Goal: Information Seeking & Learning: Understand process/instructions

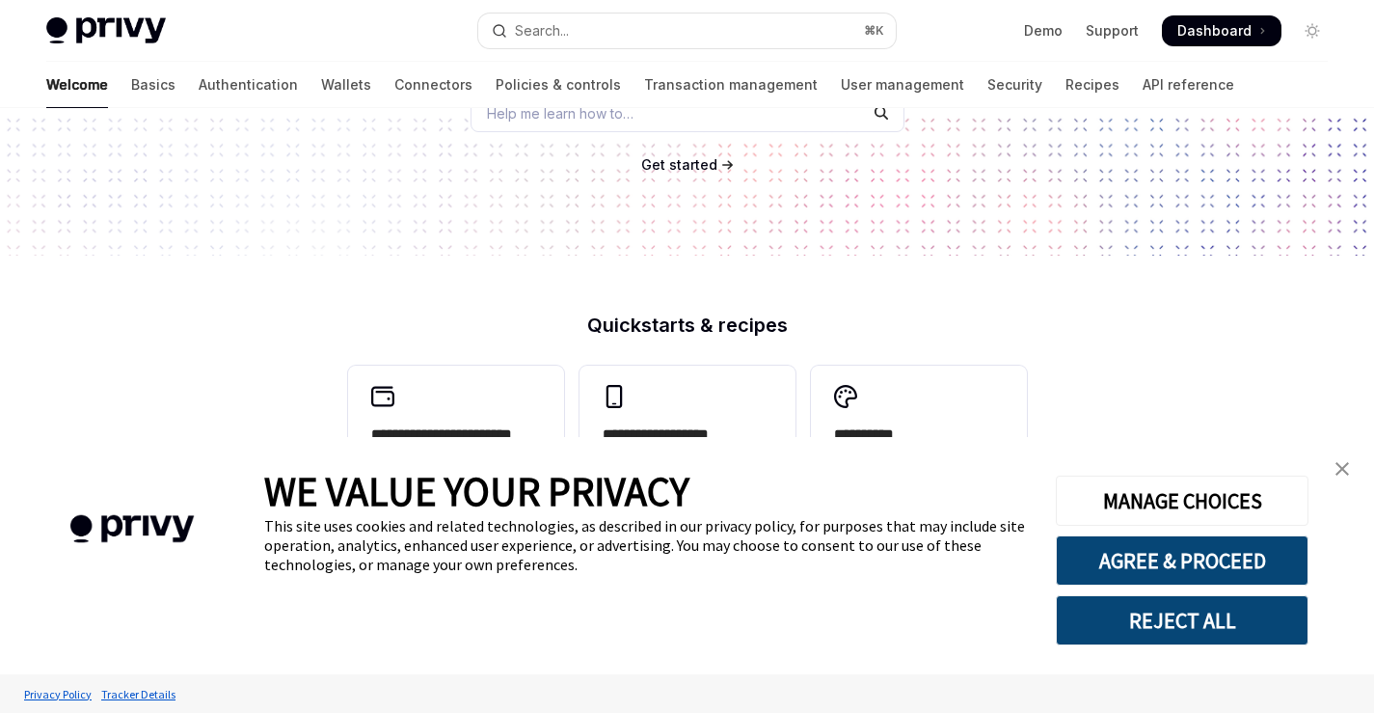
scroll to position [330, 0]
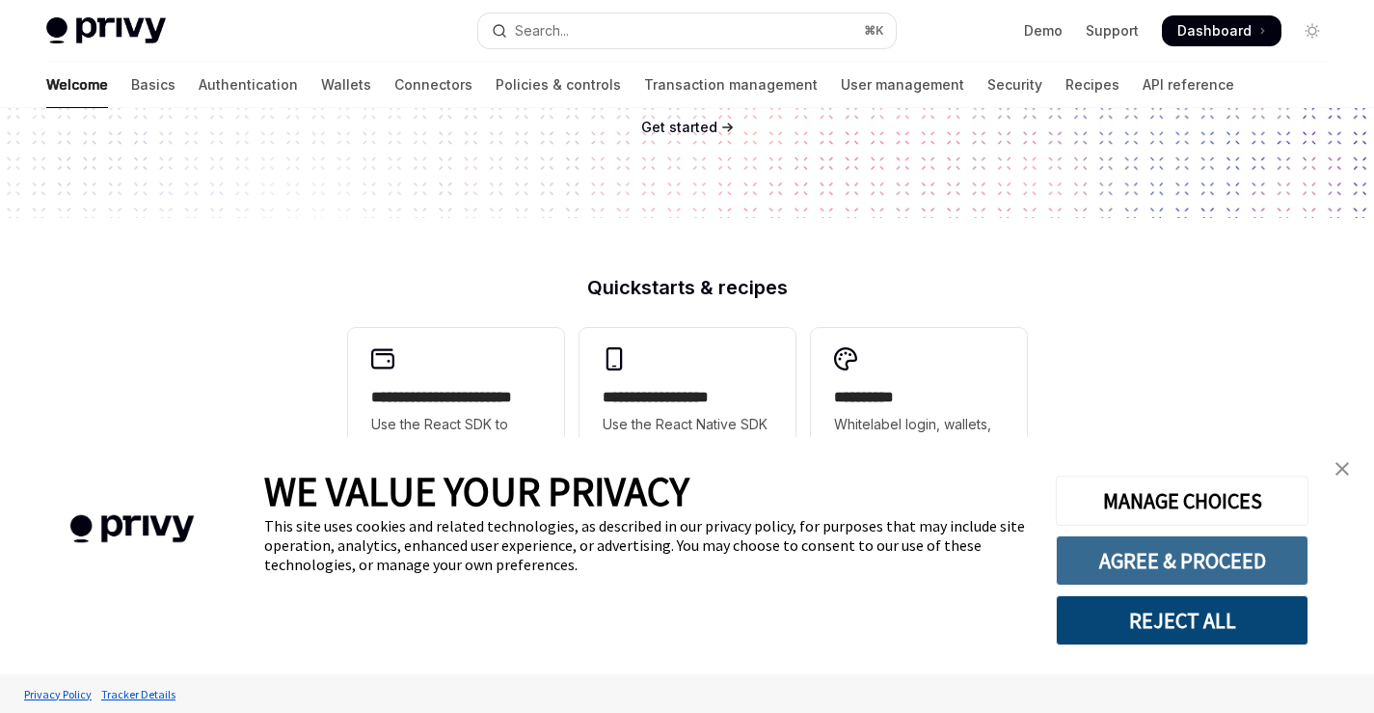
click at [1183, 565] on button "AGREE & PROCEED" at bounding box center [1182, 560] width 253 height 50
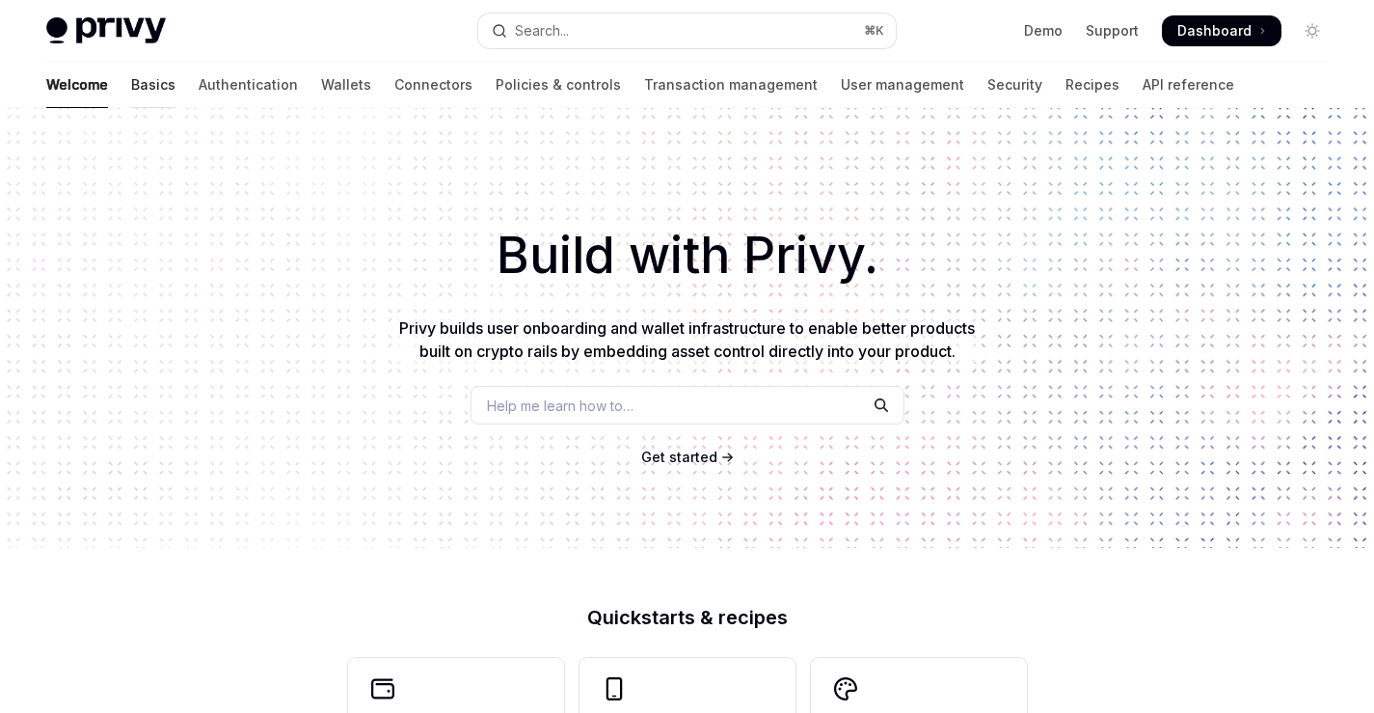
click at [131, 86] on link "Basics" at bounding box center [153, 85] width 44 height 46
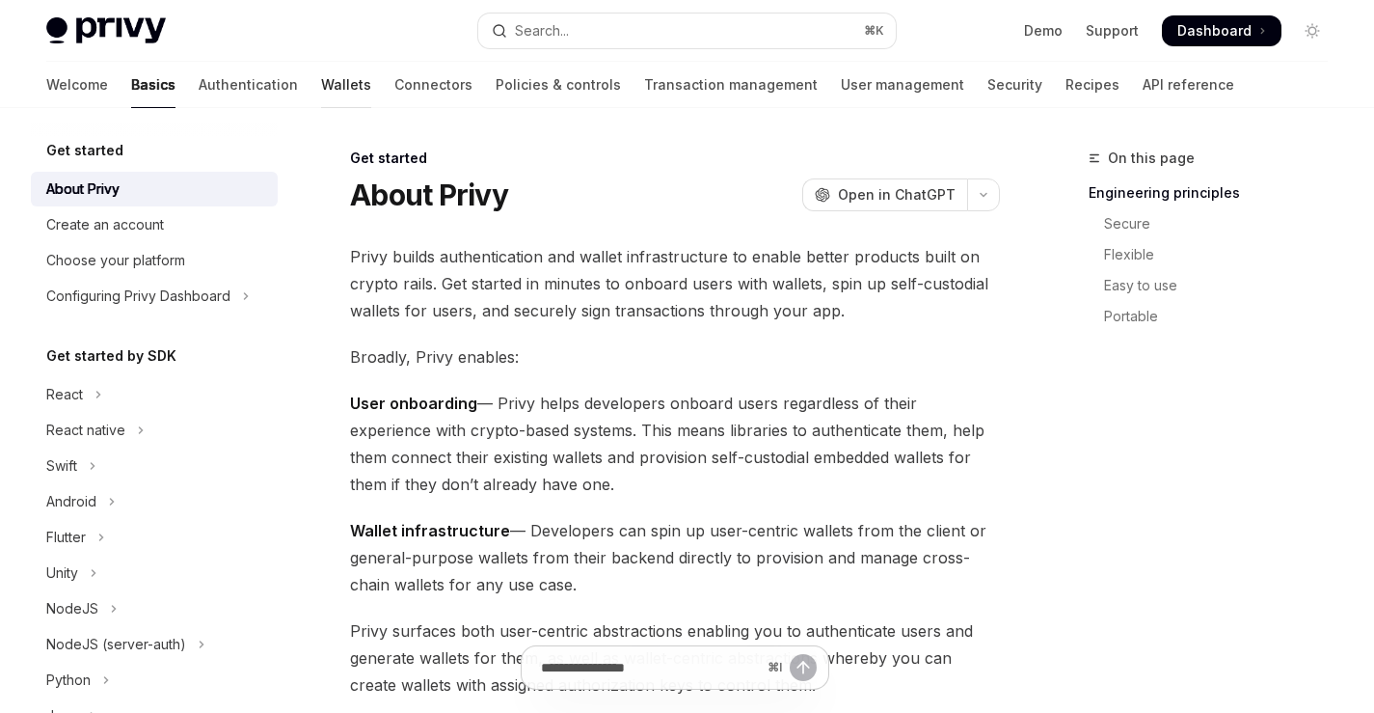
click at [321, 96] on link "Wallets" at bounding box center [346, 85] width 50 height 46
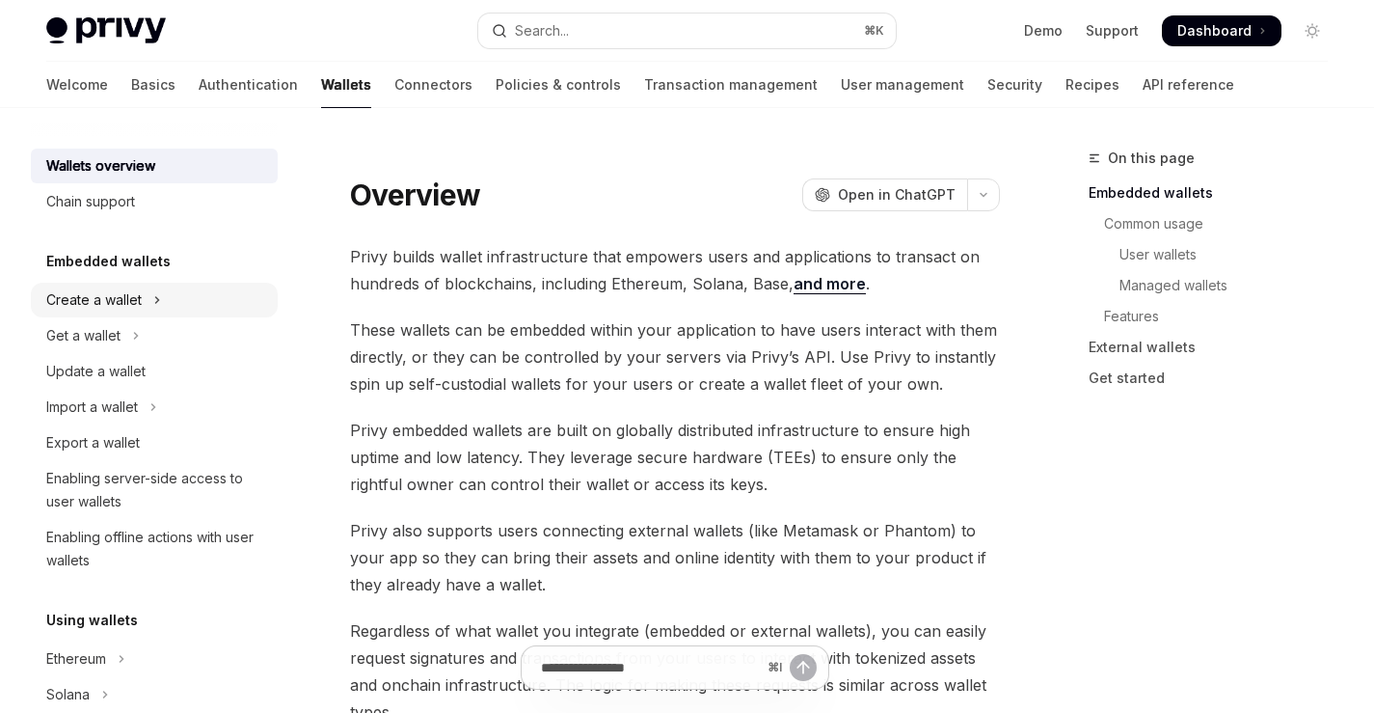
click at [104, 308] on div "Create a wallet" at bounding box center [93, 299] width 95 height 23
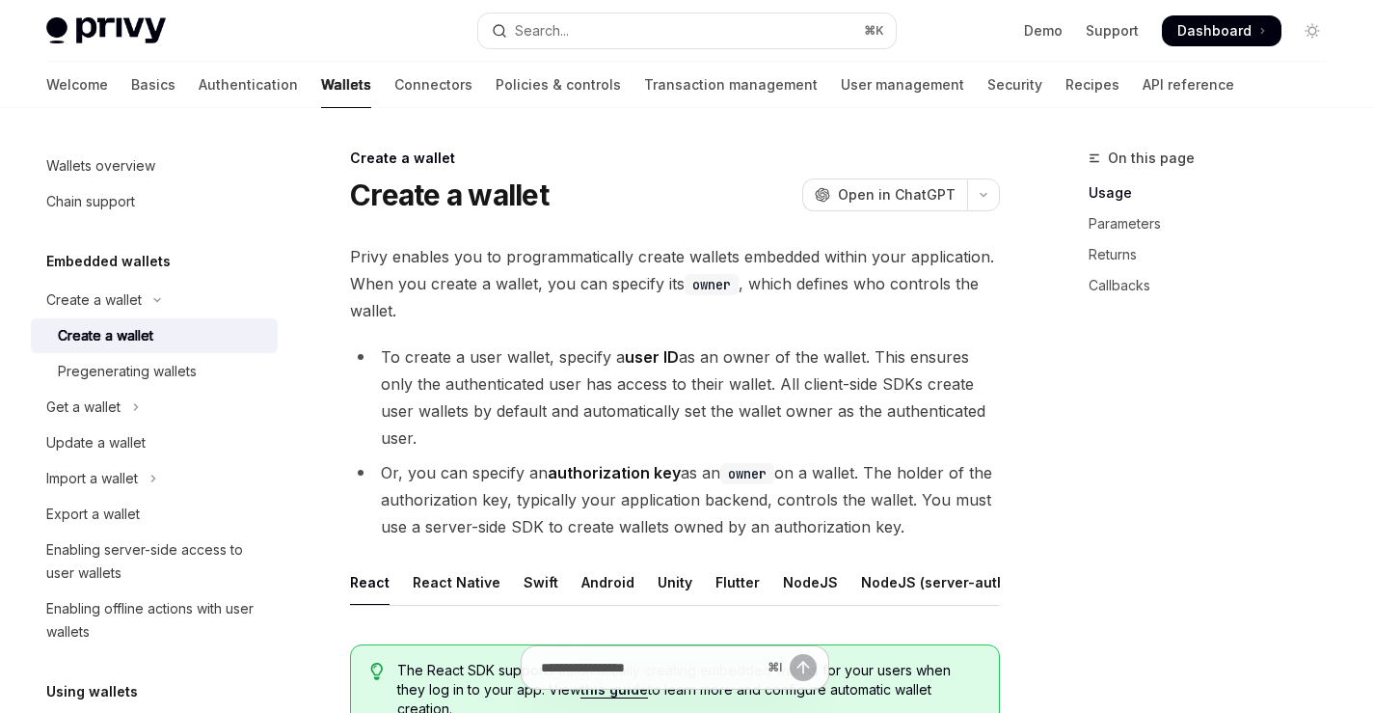
type textarea "*"
